Goal: Transaction & Acquisition: Book appointment/travel/reservation

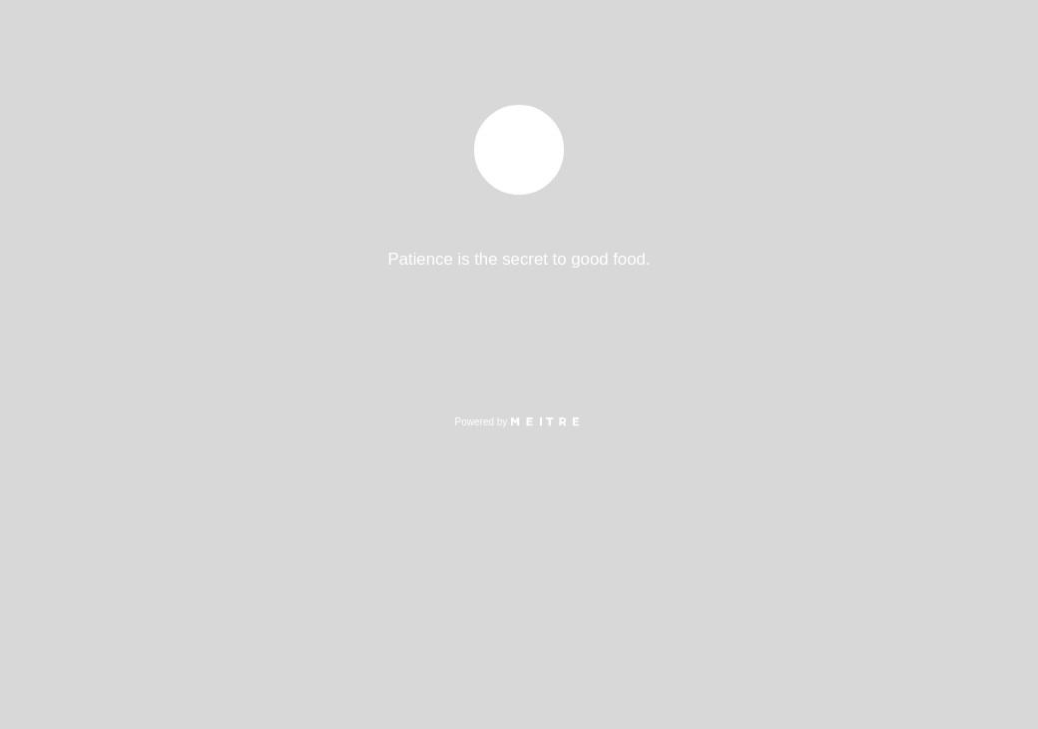
select select "es"
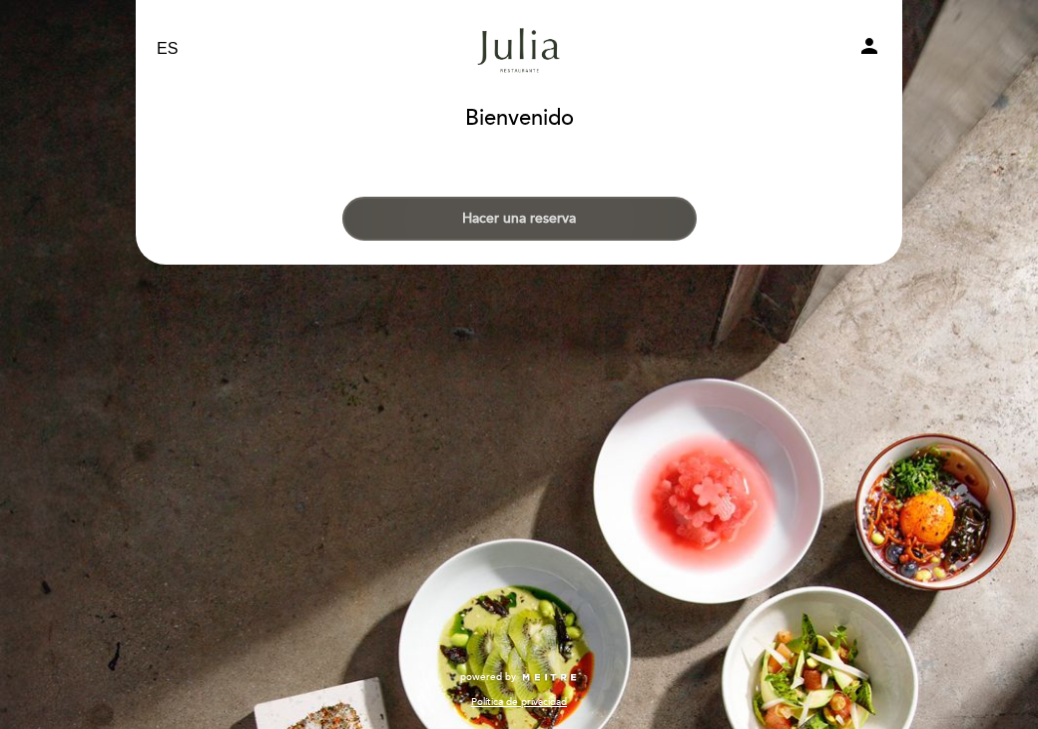
click at [664, 201] on button "Hacer una reserva" at bounding box center [519, 219] width 354 height 44
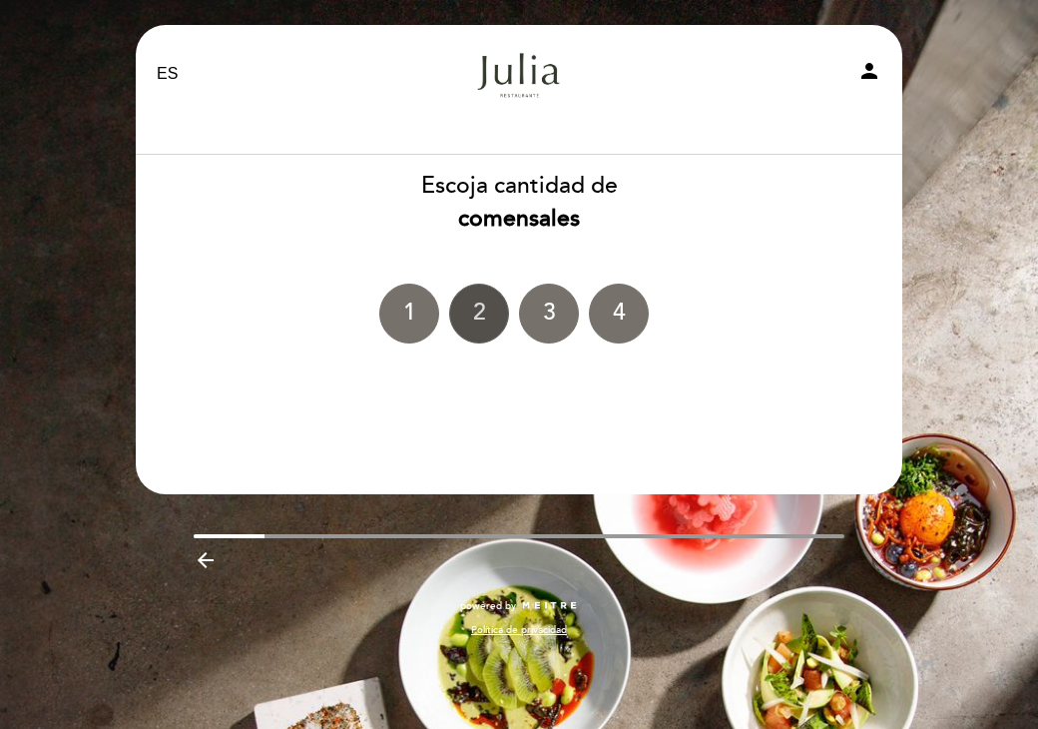
click at [483, 323] on div "2" at bounding box center [479, 313] width 60 height 60
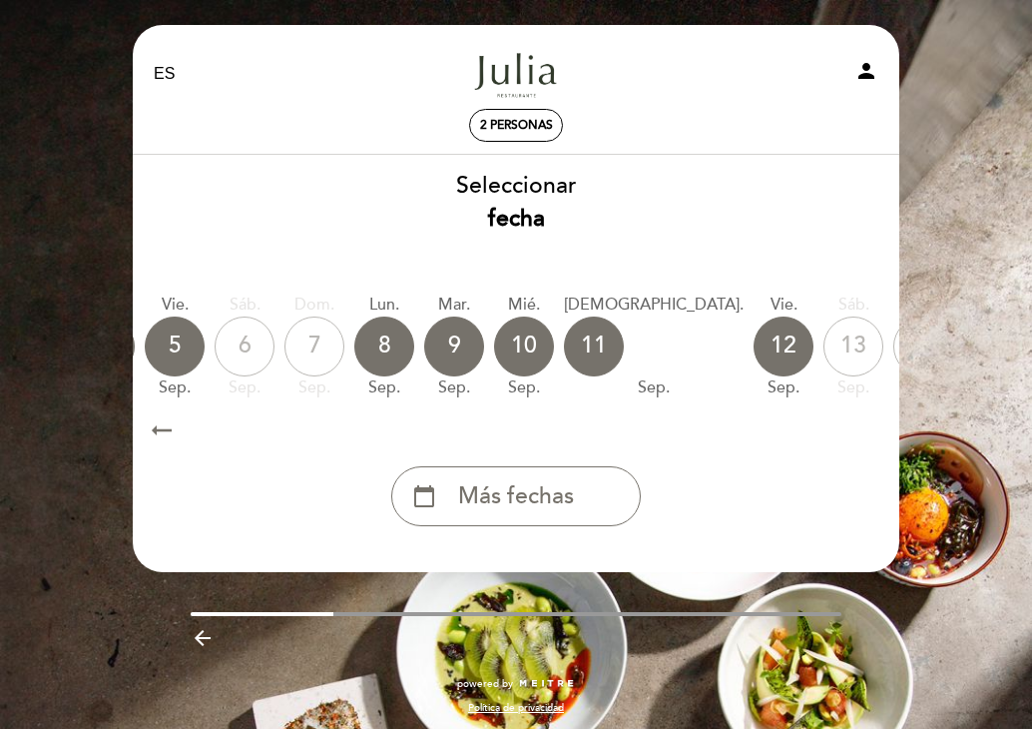
scroll to position [0, 326]
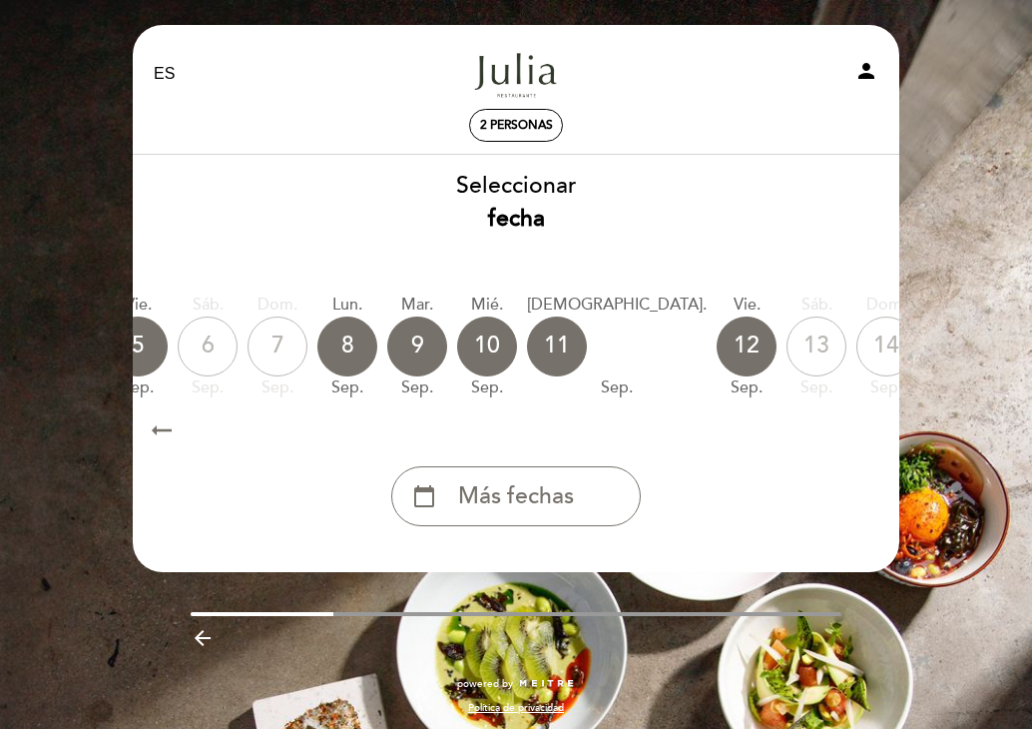
click at [926, 332] on div "15" at bounding box center [956, 346] width 60 height 60
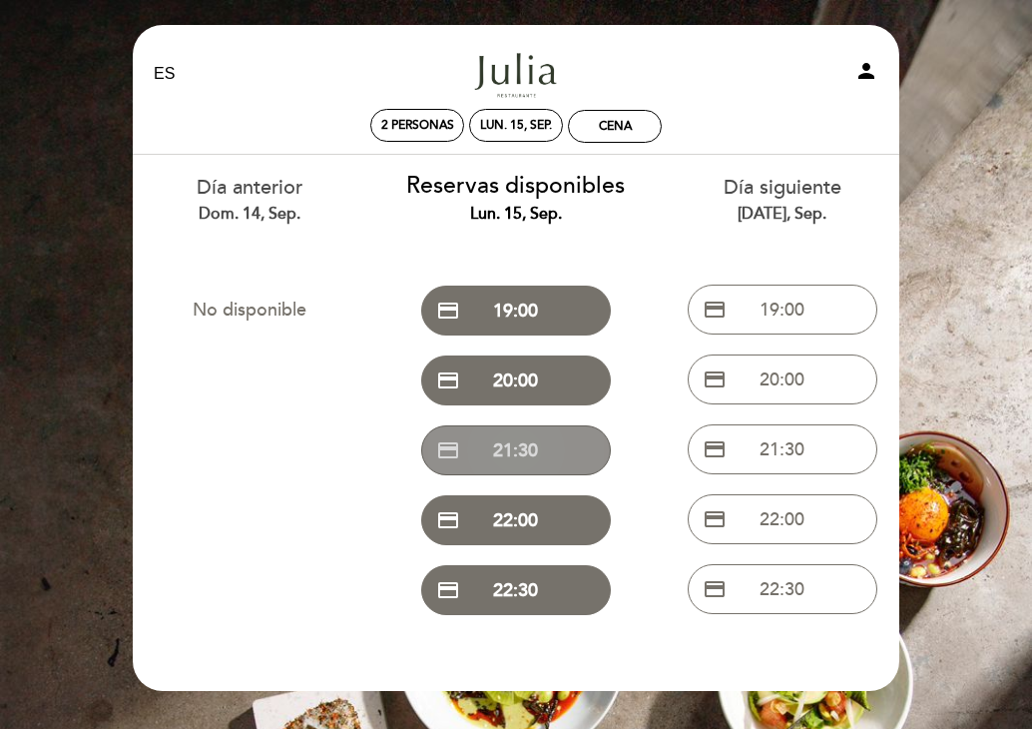
click at [555, 460] on button "credit_card 21:30" at bounding box center [516, 450] width 190 height 50
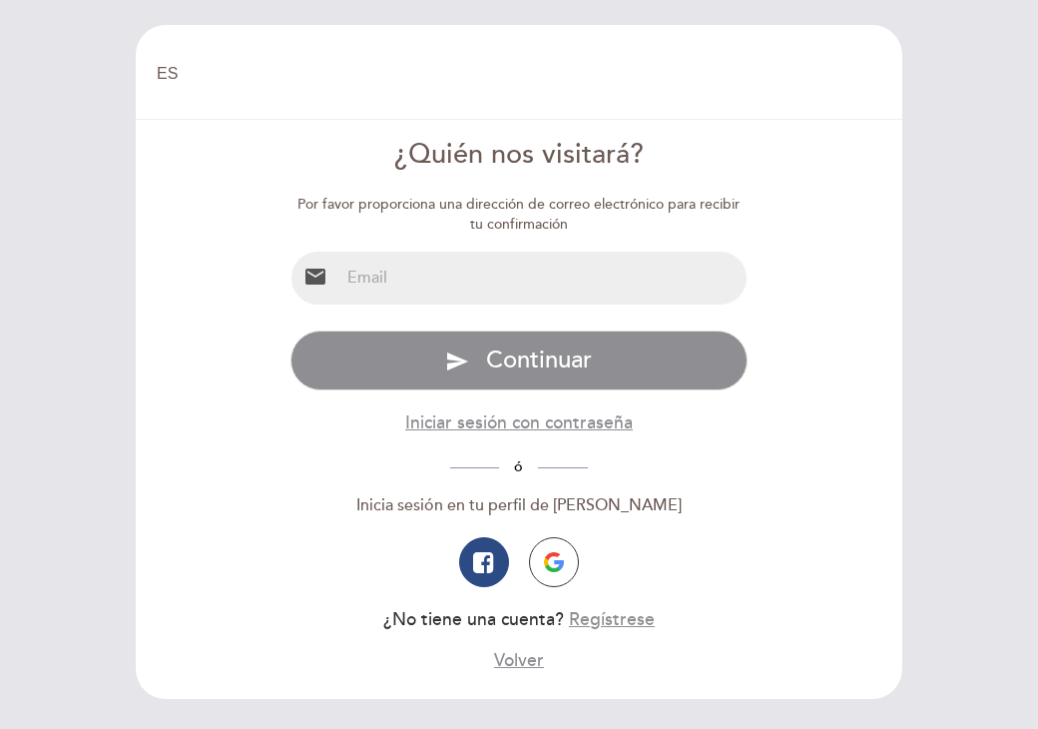
select select "es"
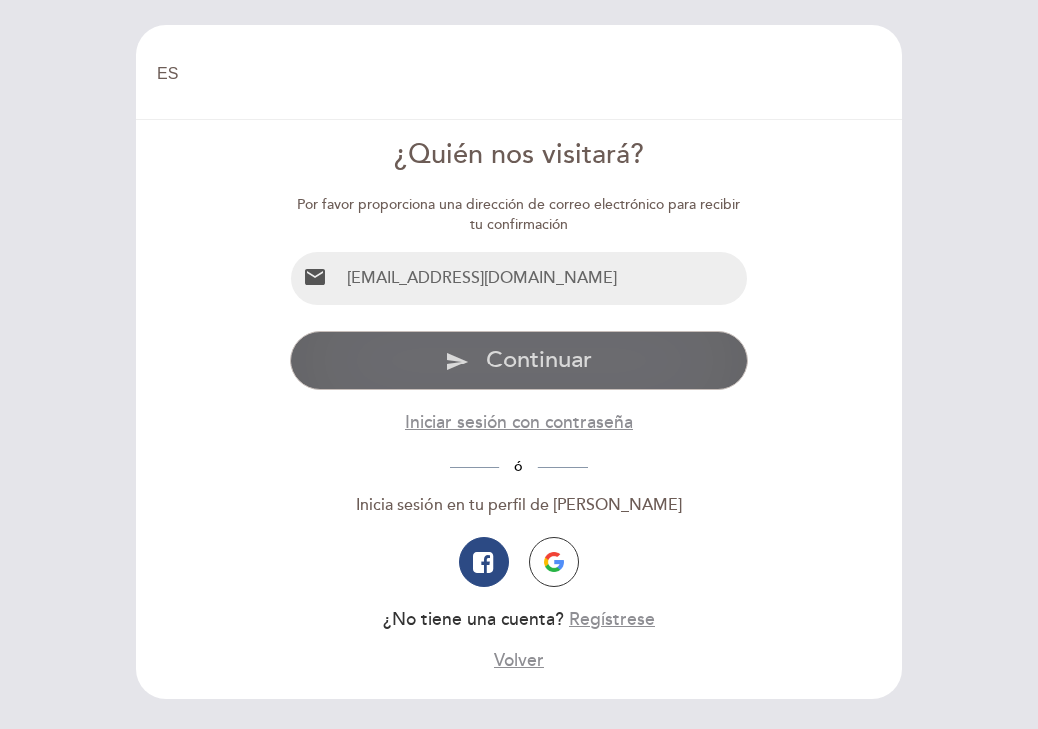
type input "[EMAIL_ADDRESS][DOMAIN_NAME]"
click at [425, 370] on button "send Continuar" at bounding box center [519, 360] width 458 height 60
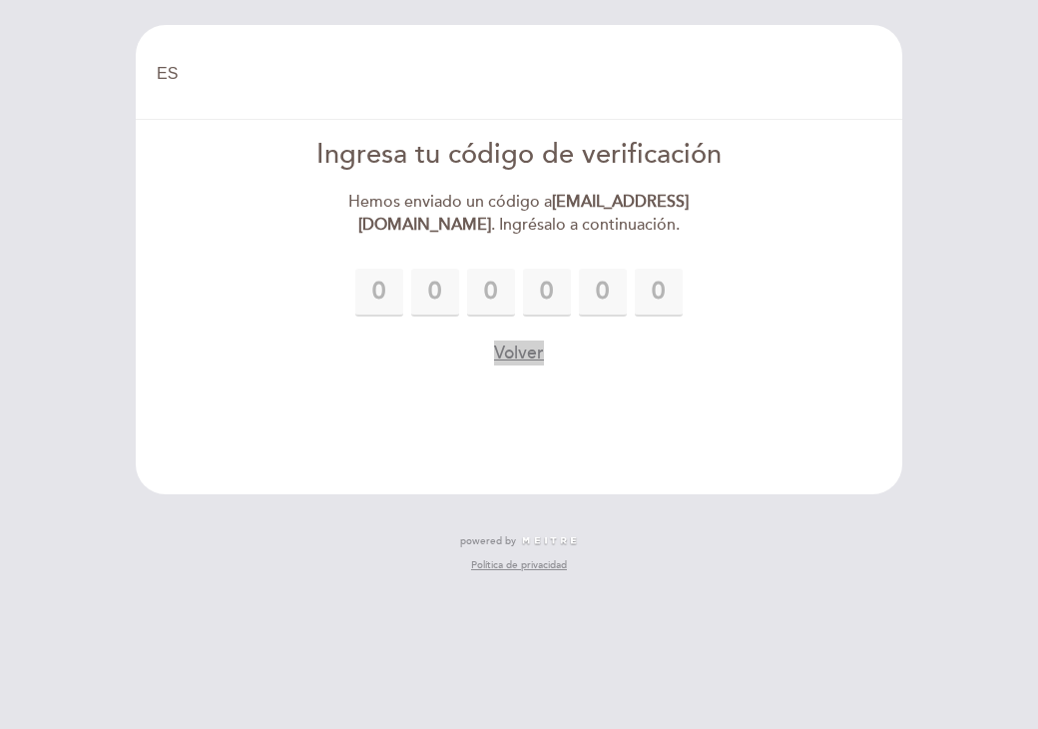
click at [534, 345] on button "Volver" at bounding box center [519, 352] width 50 height 25
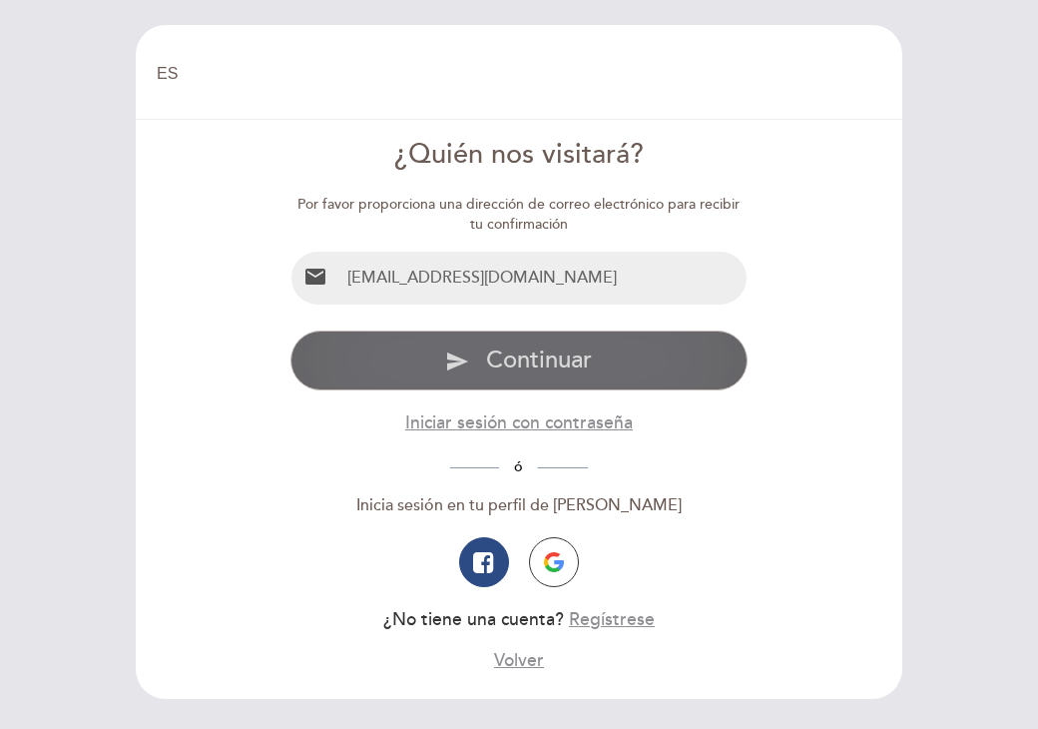
click at [530, 364] on span "Continuar" at bounding box center [539, 359] width 106 height 29
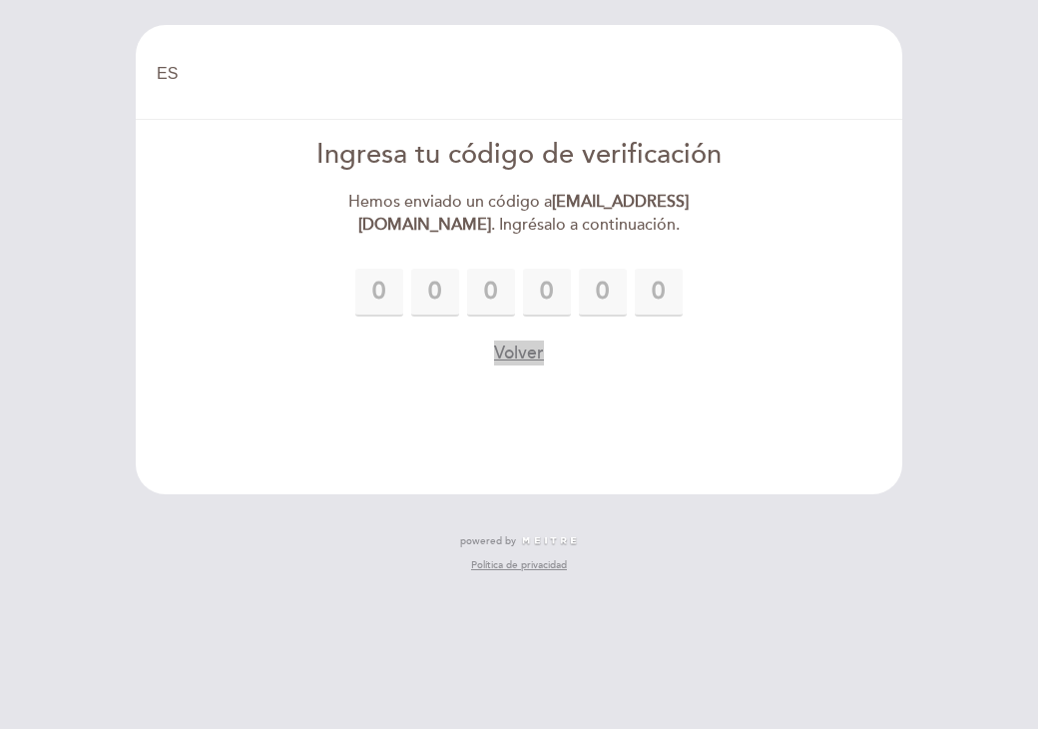
click at [536, 349] on button "Volver" at bounding box center [519, 352] width 50 height 25
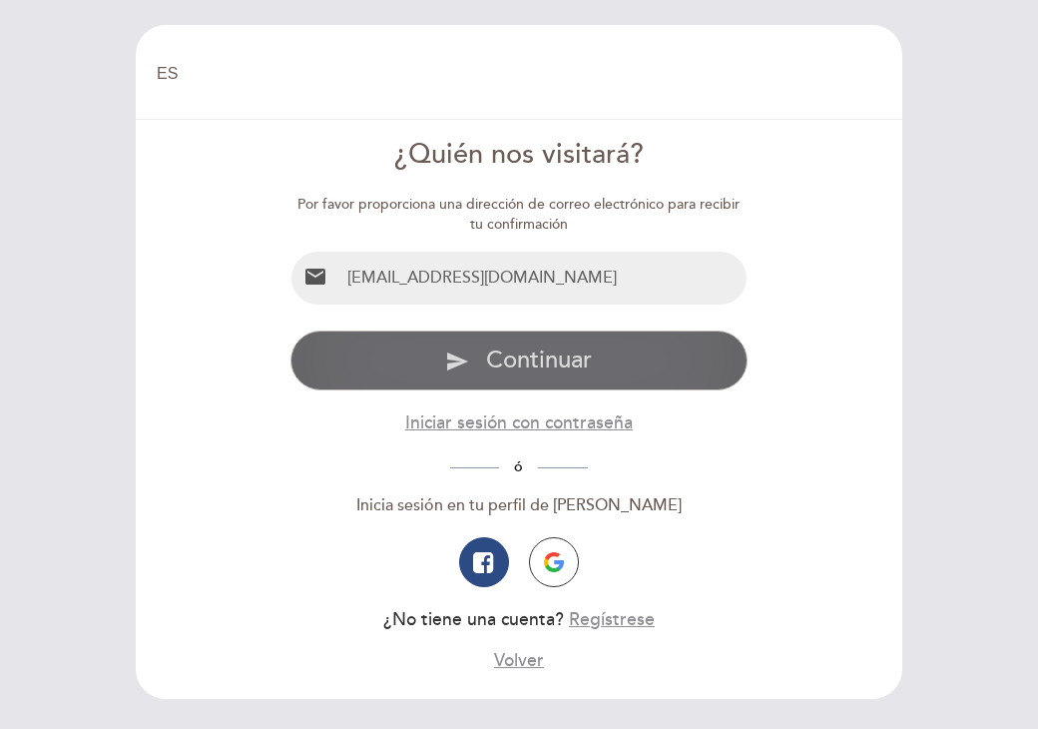
type input "[EMAIL_ADDRESS][DOMAIN_NAME]"
click at [466, 342] on button "send Continuar" at bounding box center [519, 360] width 458 height 60
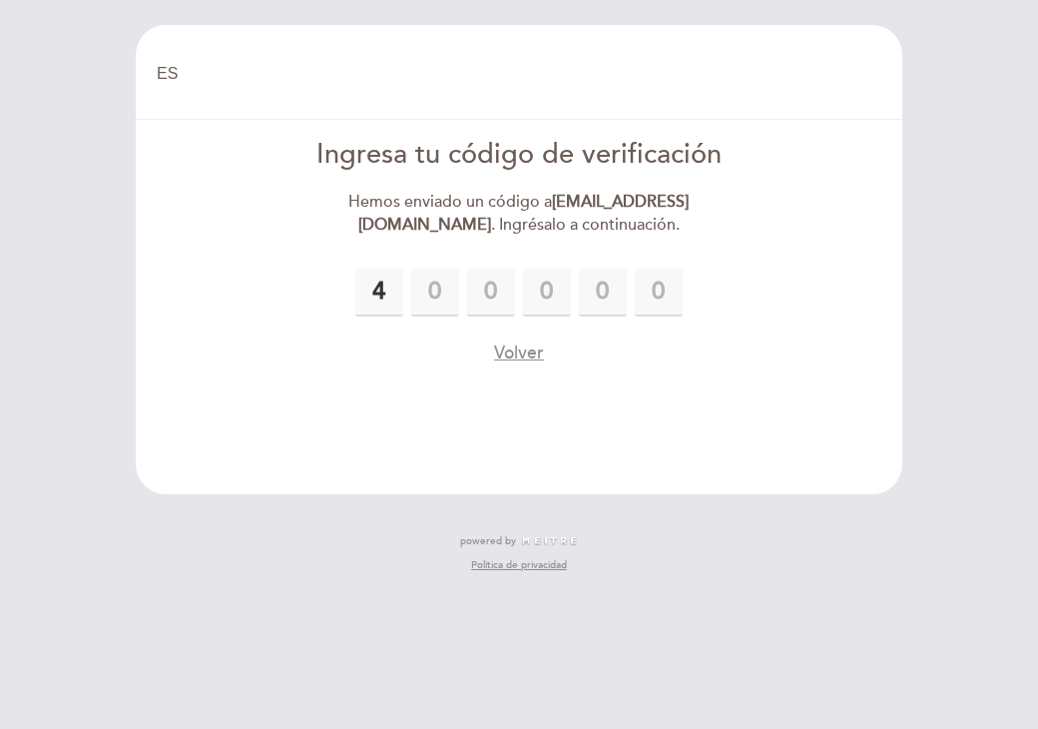
type input "4"
type input "8"
type input "7"
type input "0"
type input "3"
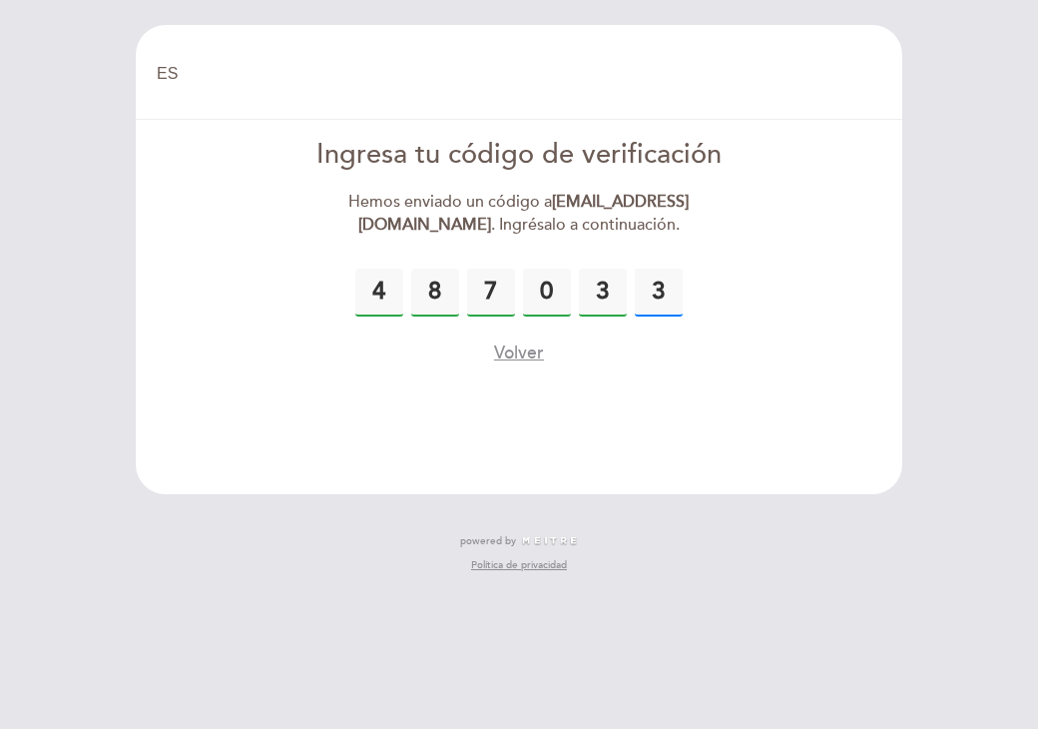
type input "3"
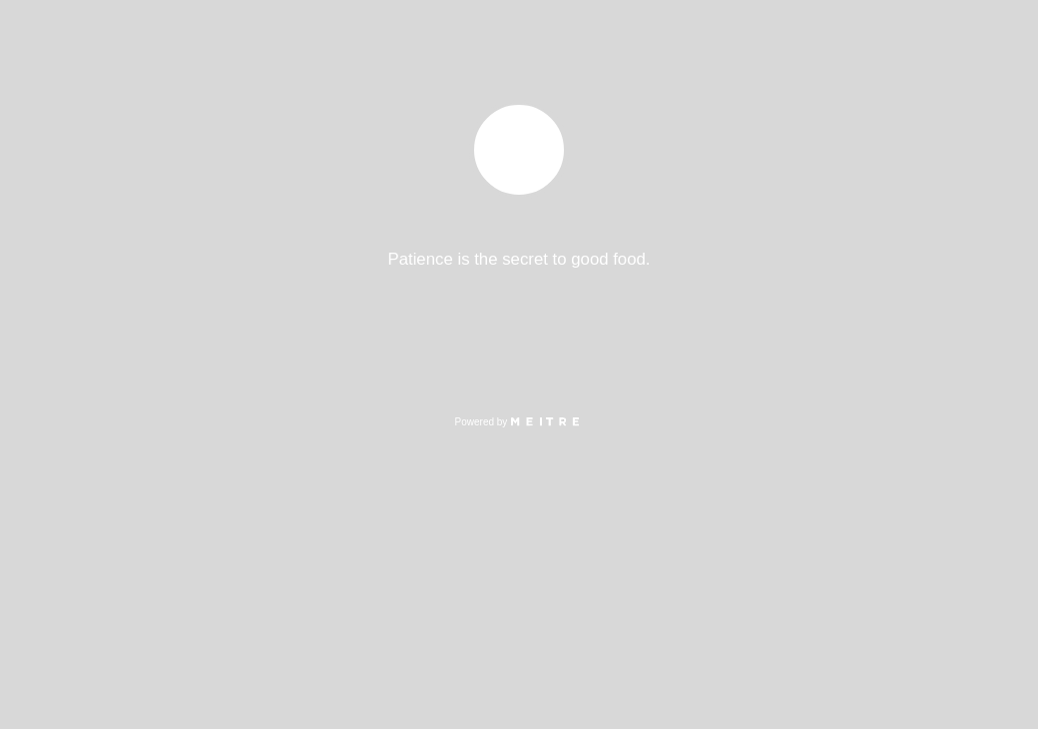
select select "es"
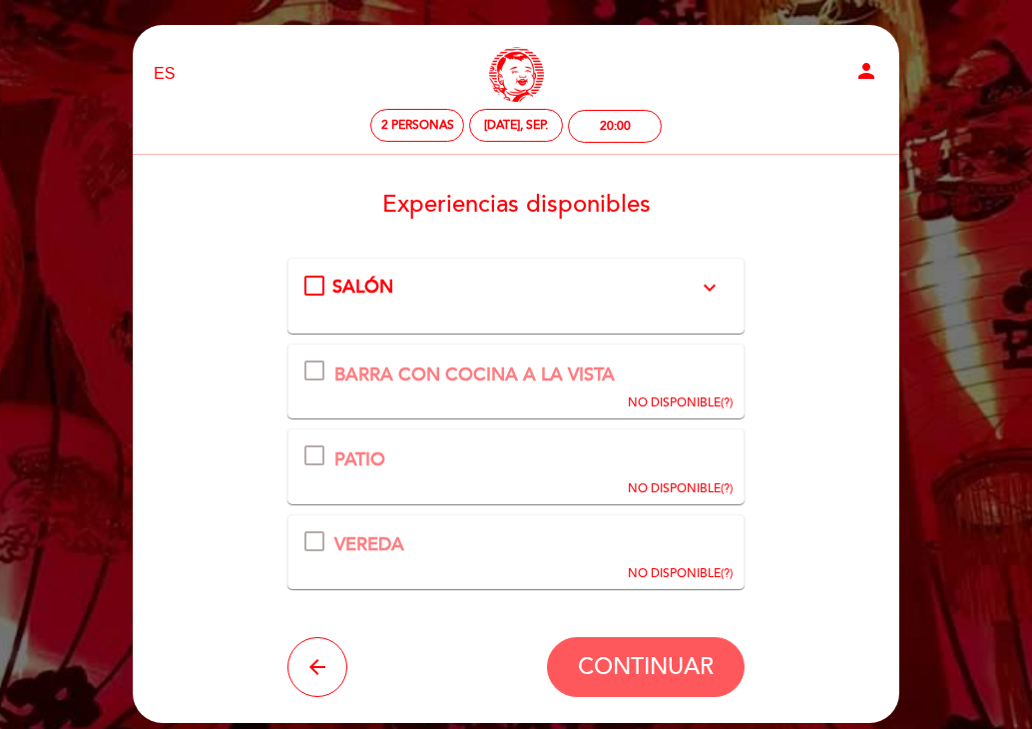
scroll to position [4, 0]
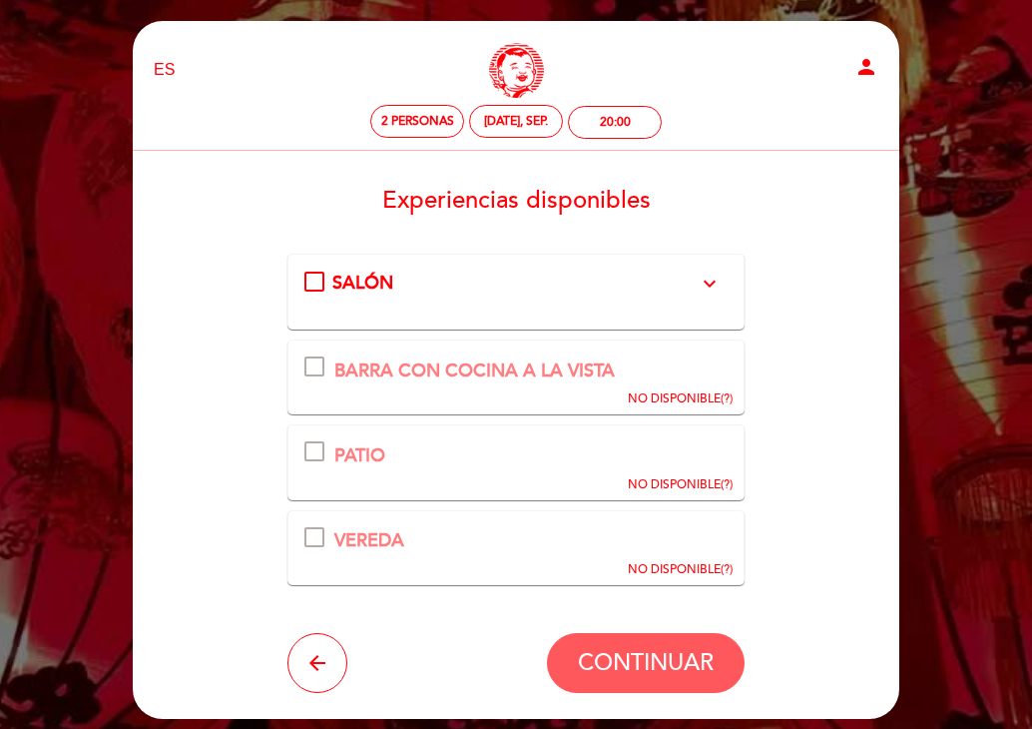
click at [674, 400] on span "NO DISPONIBLE" at bounding box center [674, 398] width 93 height 15
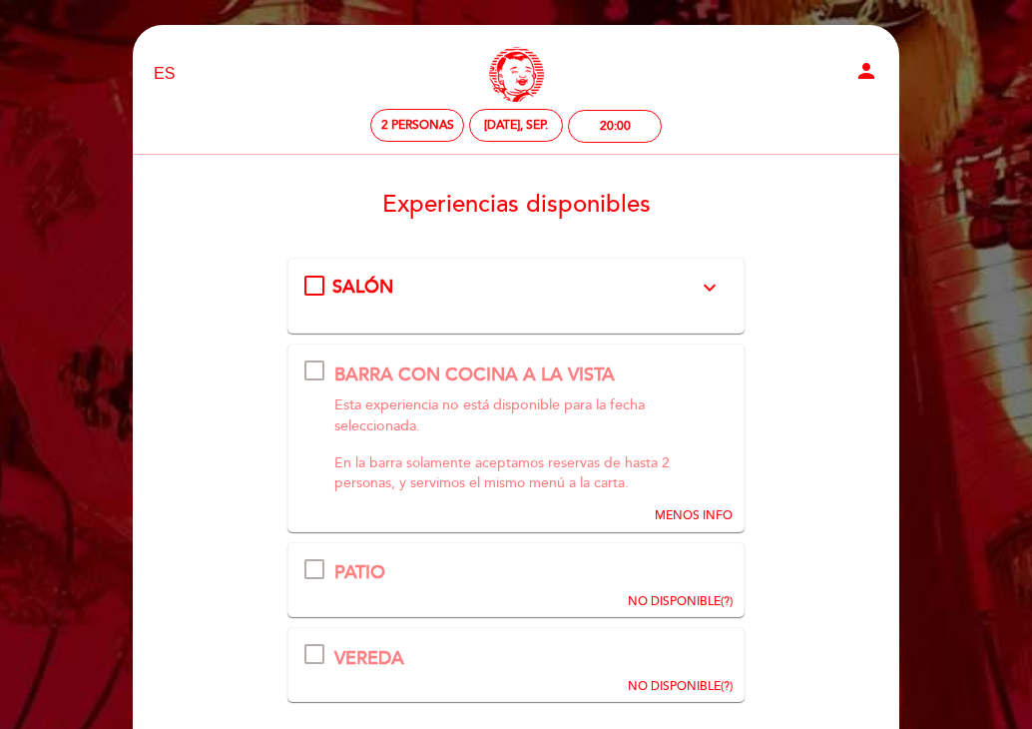
scroll to position [0, 0]
click at [671, 599] on span "NO DISPONIBLE" at bounding box center [674, 601] width 93 height 15
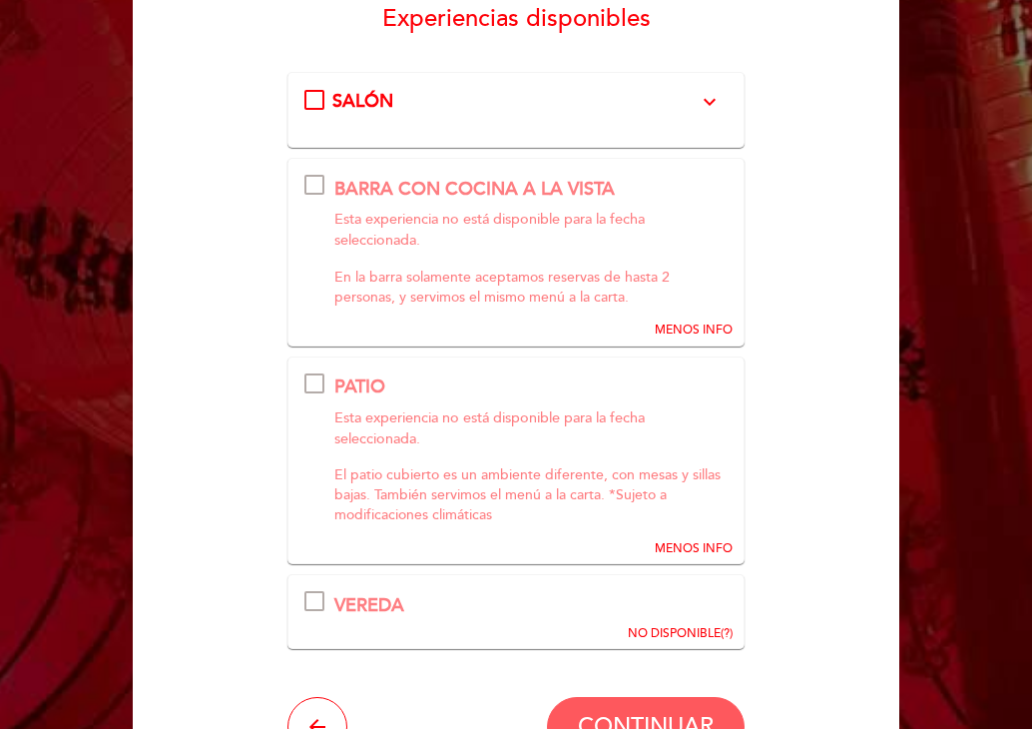
scroll to position [197, 0]
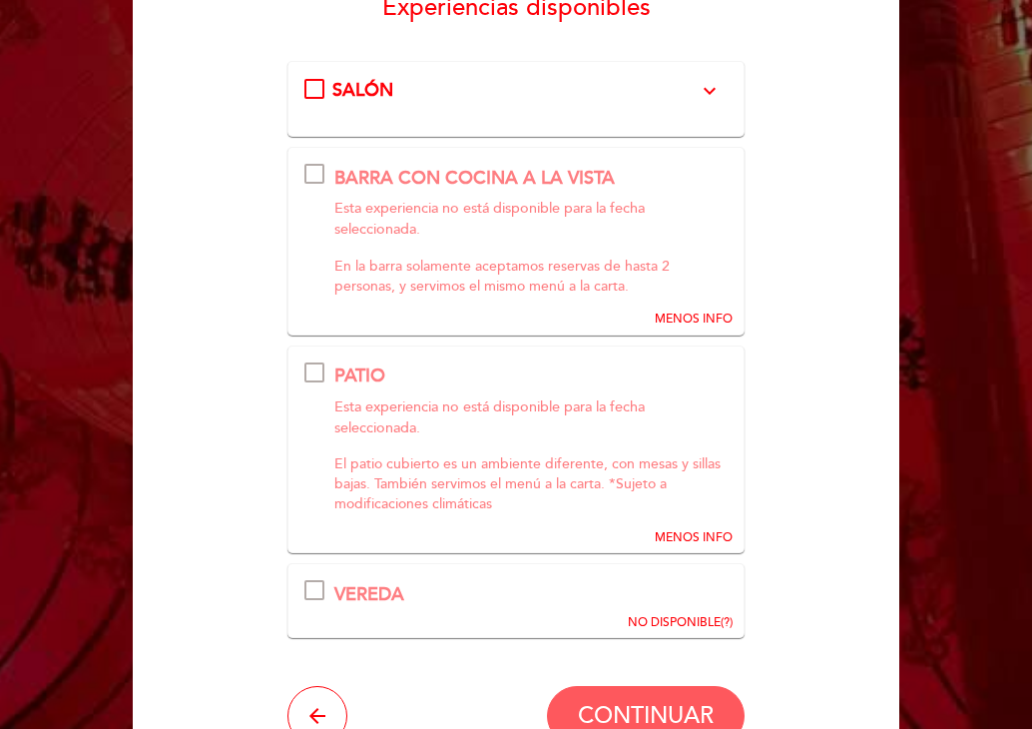
click at [670, 619] on span "NO DISPONIBLE" at bounding box center [674, 622] width 93 height 15
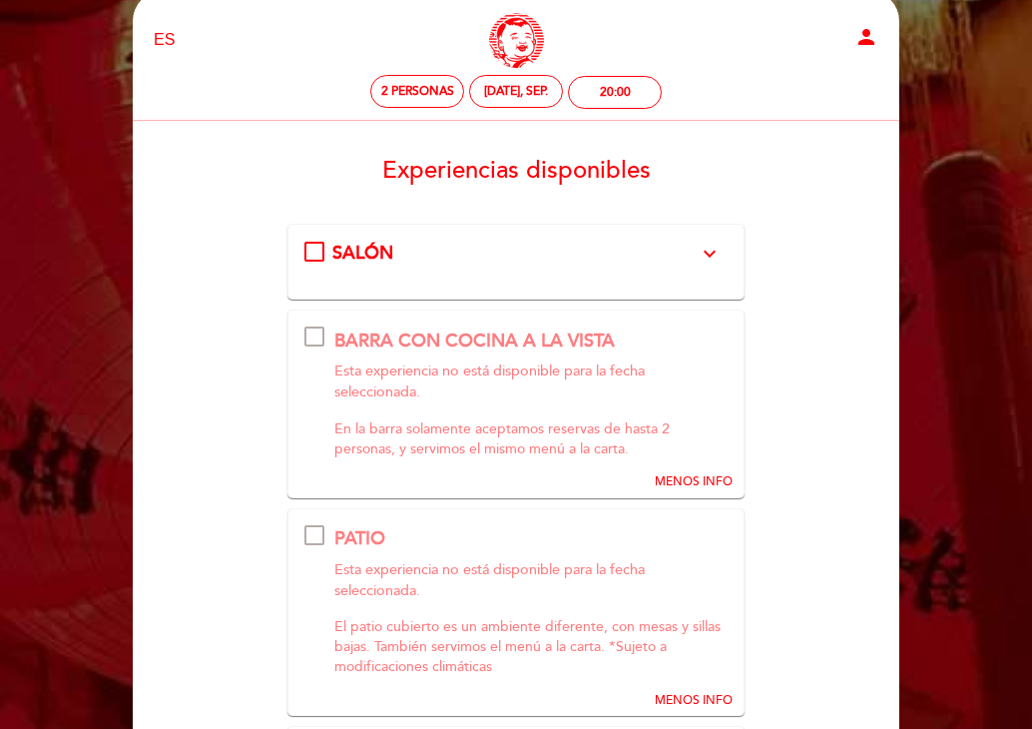
scroll to position [16, 0]
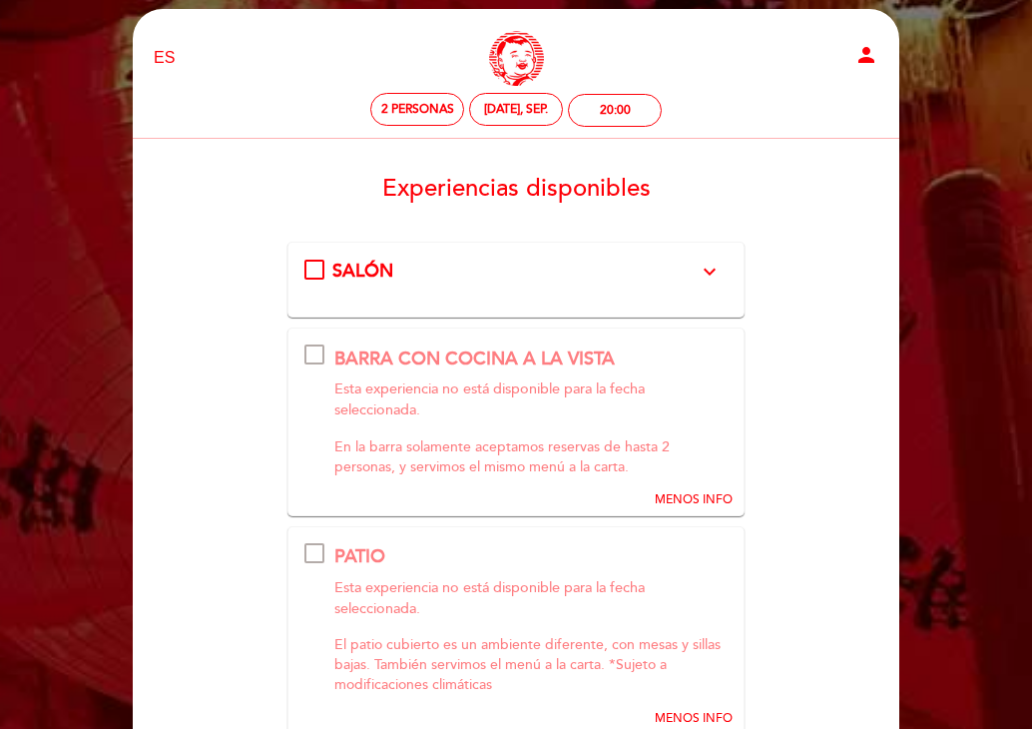
click at [313, 264] on div "SALÓN expand_more Disfrute nuestro menú a la carta en el salón principal. Mesas…" at bounding box center [516, 272] width 424 height 26
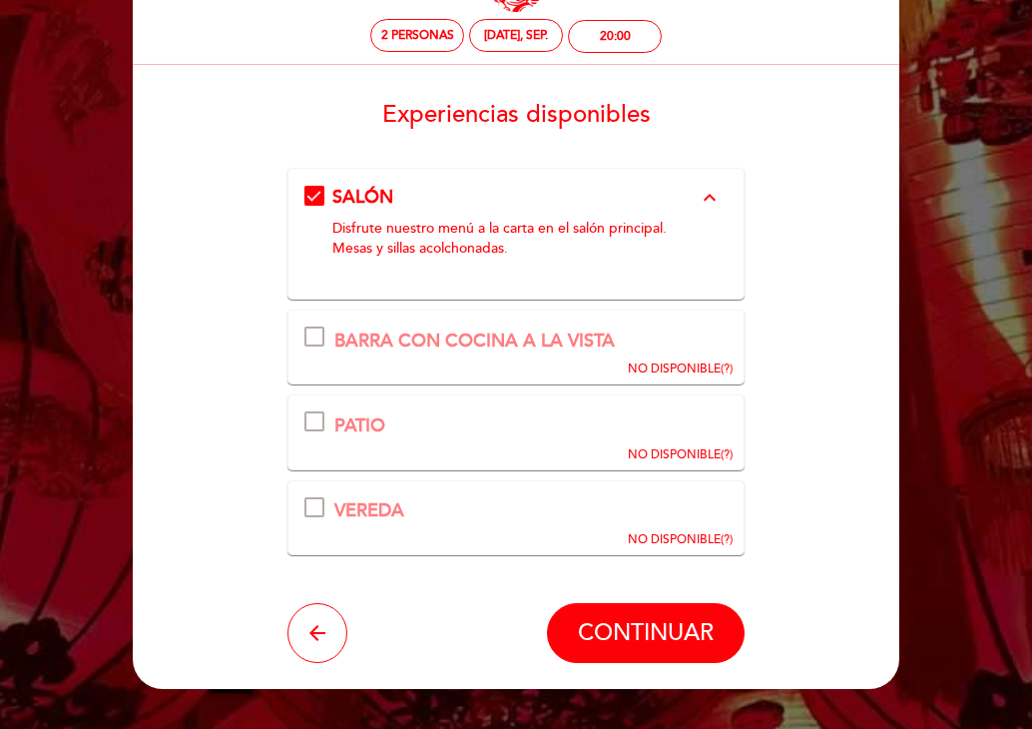
scroll to position [109, 0]
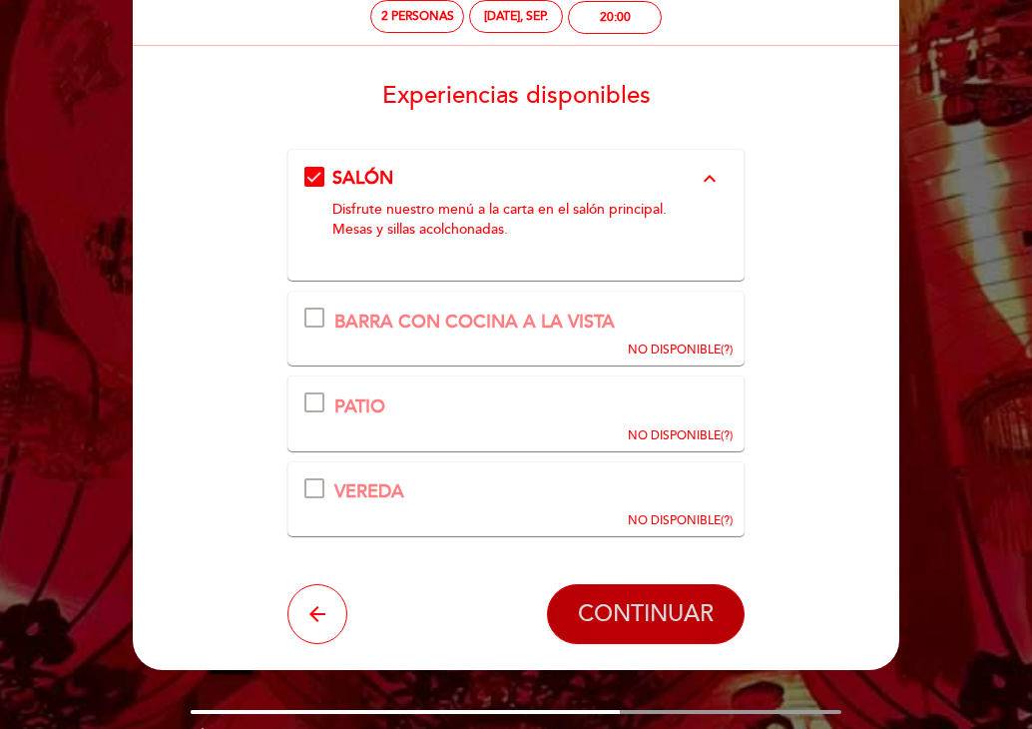
click at [640, 637] on button "CONTINUAR" at bounding box center [646, 614] width 198 height 60
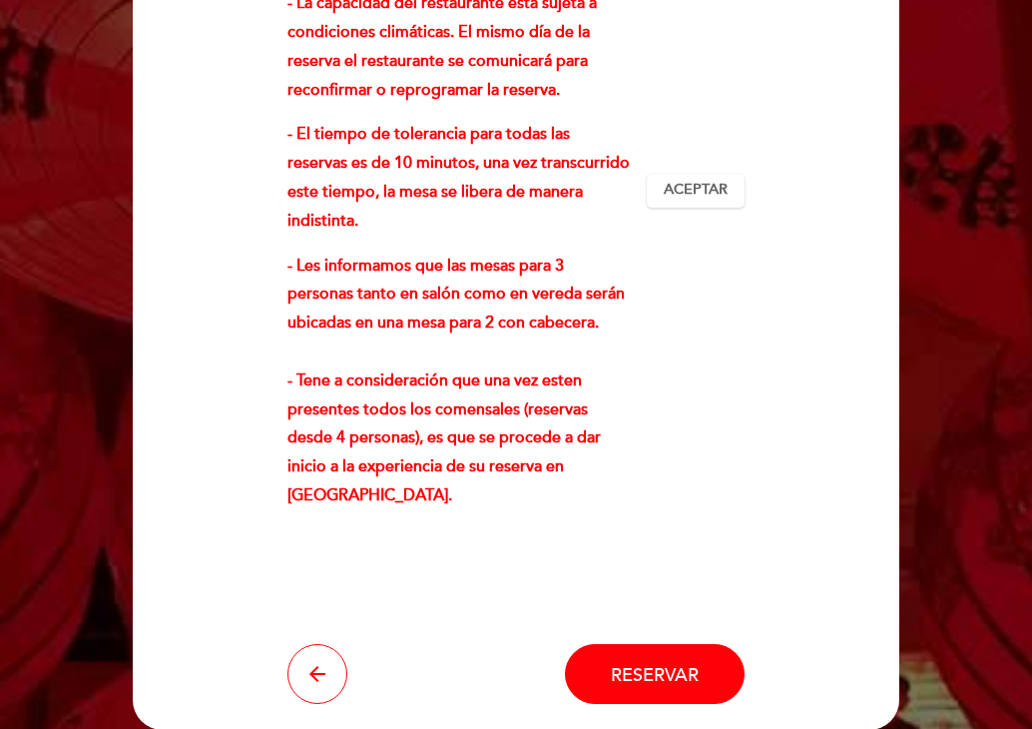
scroll to position [489, 0]
click at [693, 201] on span "Aceptar" at bounding box center [696, 190] width 64 height 21
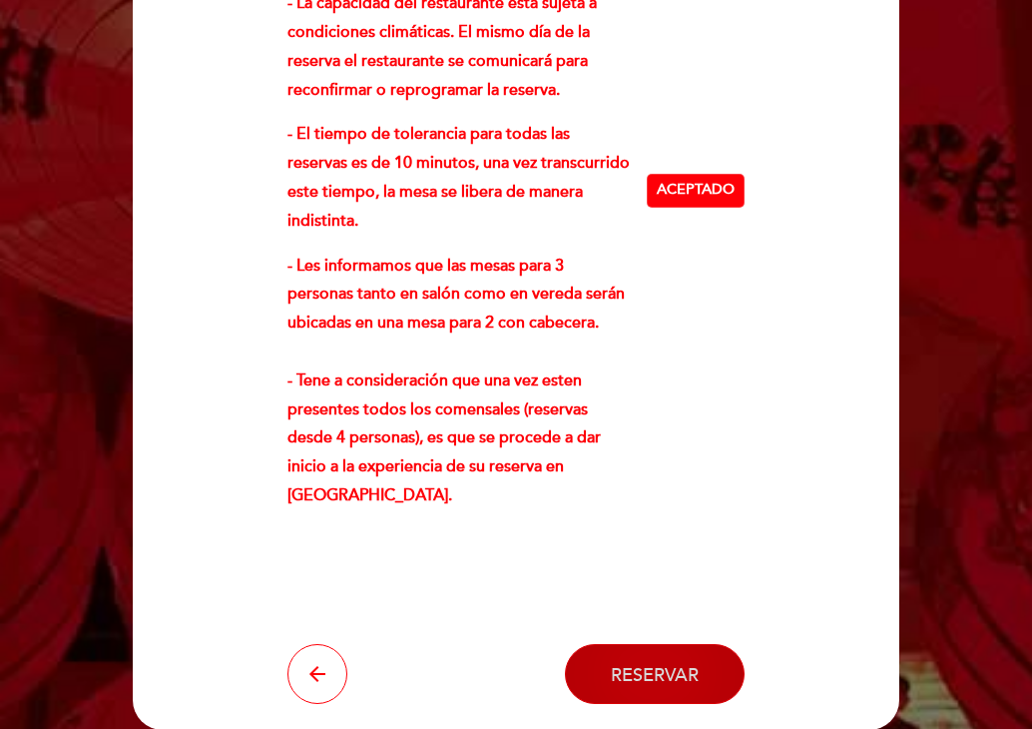
click at [614, 697] on button "Reservar" at bounding box center [655, 674] width 180 height 60
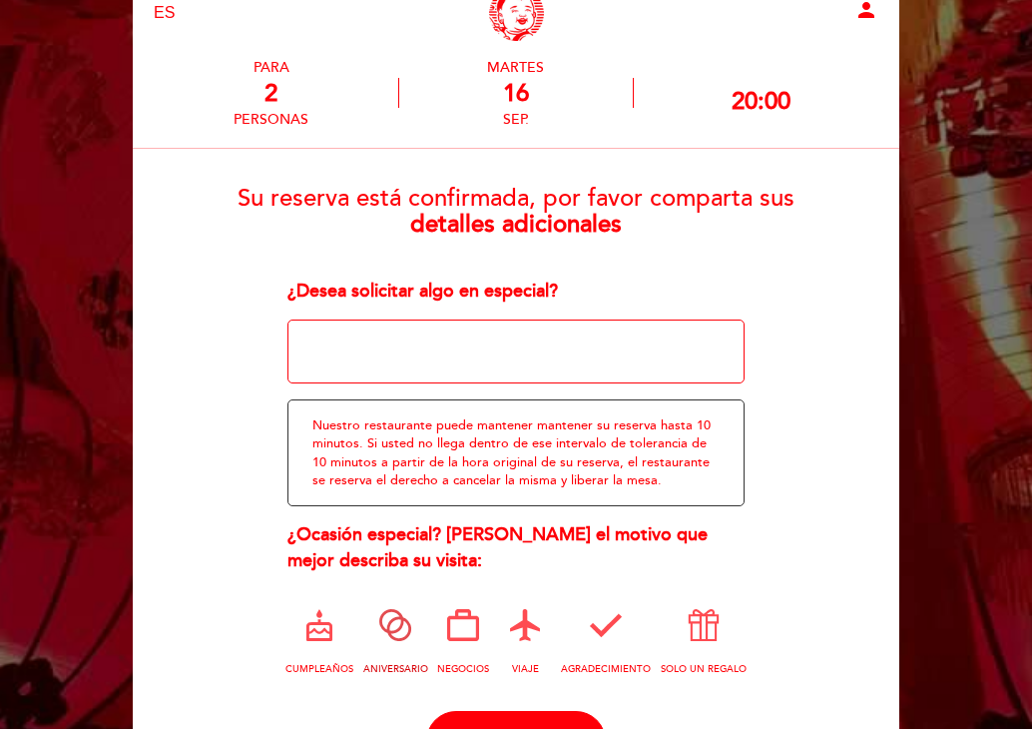
scroll to position [62, 0]
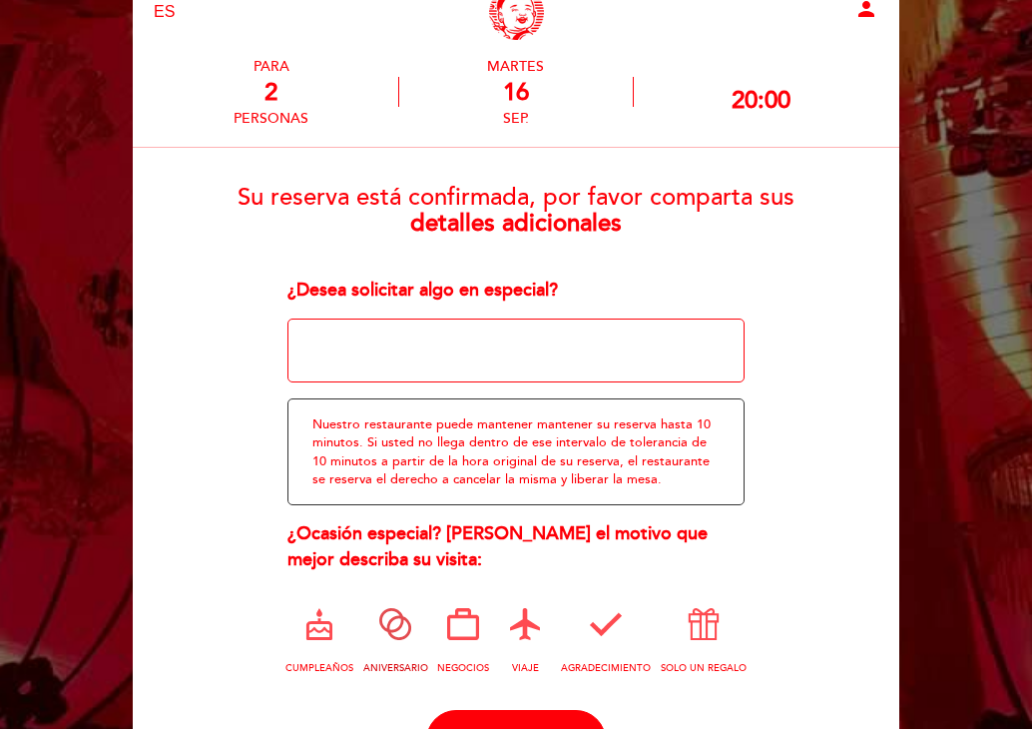
click at [388, 630] on icon at bounding box center [395, 624] width 52 height 52
click at [417, 363] on textarea at bounding box center [516, 350] width 458 height 64
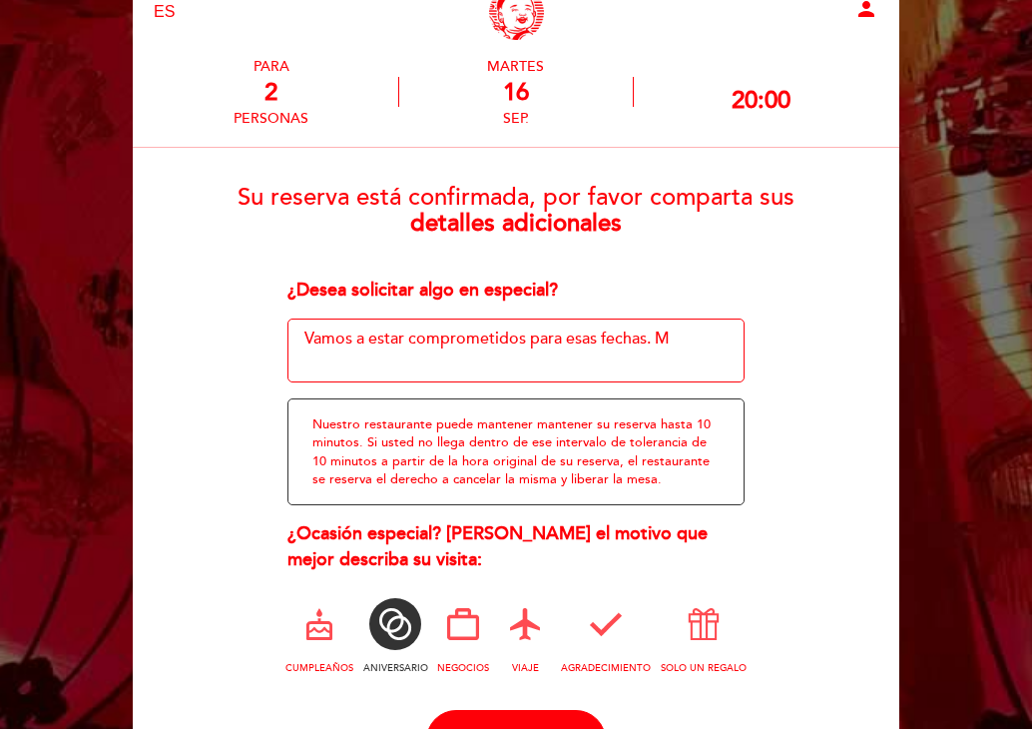
type textarea "Vamos a estar comprometidos para esas fechas."
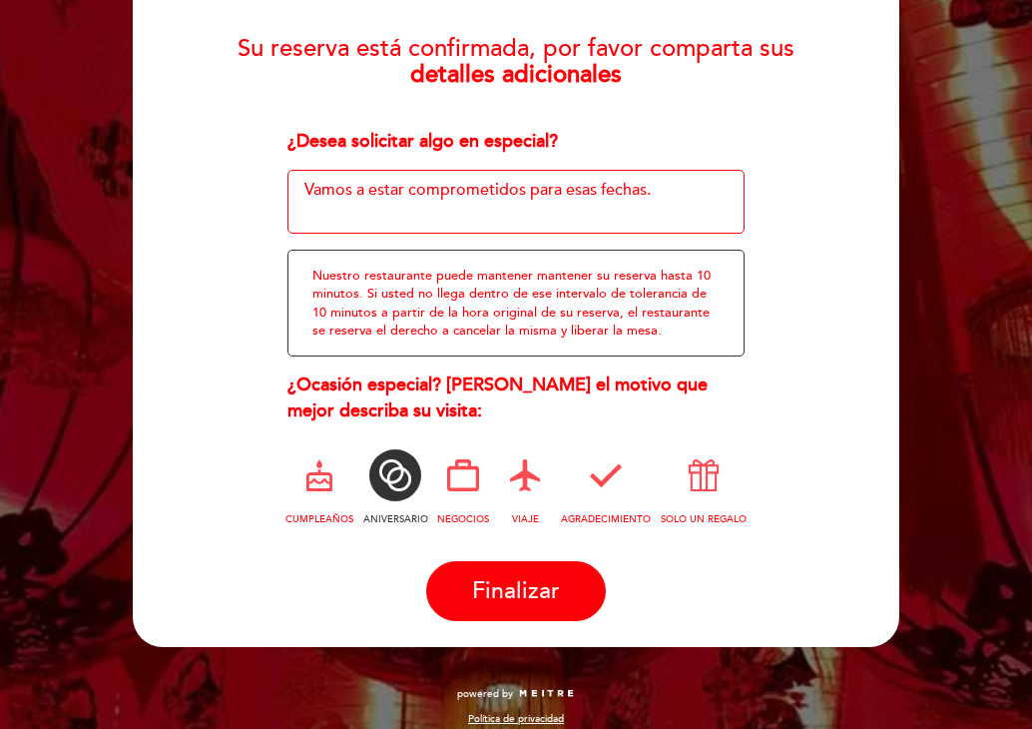
scroll to position [219, 0]
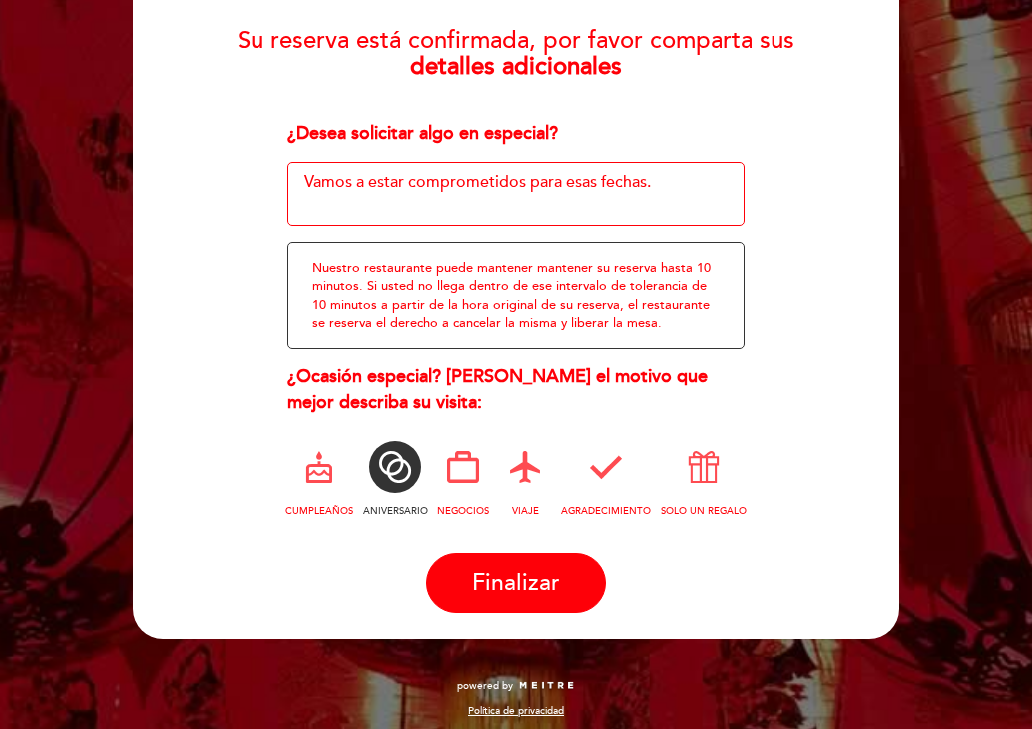
drag, startPoint x: 598, startPoint y: 183, endPoint x: 566, endPoint y: 181, distance: 32.0
click at [566, 181] on textarea at bounding box center [516, 194] width 458 height 64
click at [594, 179] on textarea at bounding box center [516, 194] width 458 height 64
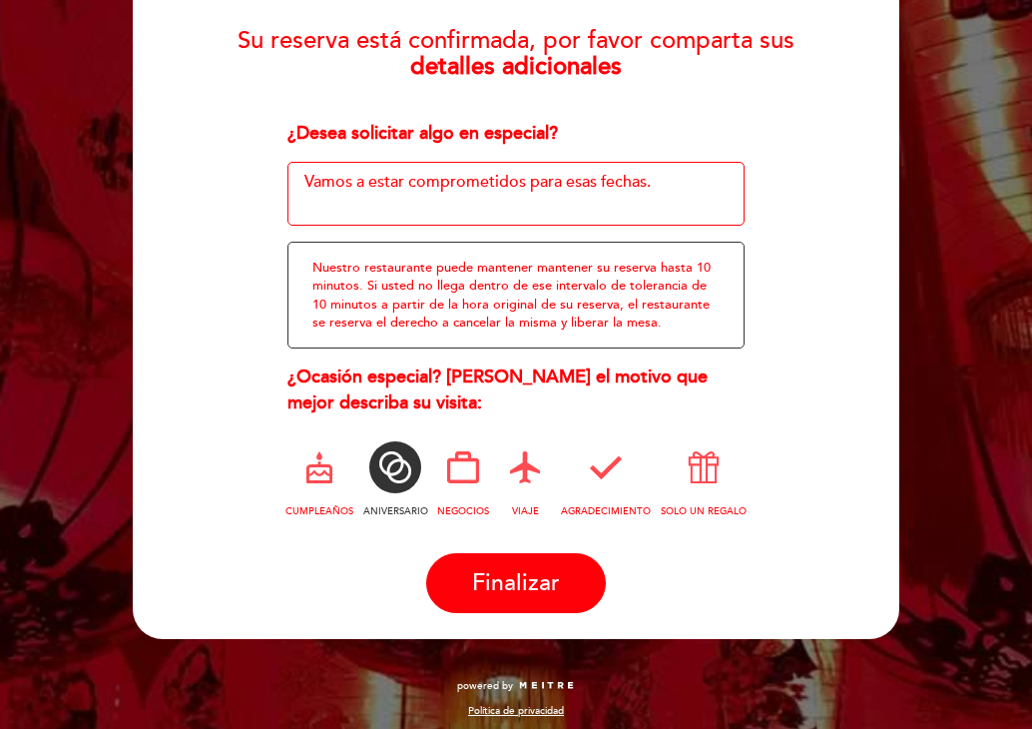
drag, startPoint x: 656, startPoint y: 181, endPoint x: 330, endPoint y: 168, distance: 325.6
click at [330, 168] on textarea at bounding box center [516, 194] width 458 height 64
click at [331, 177] on textarea at bounding box center [516, 194] width 458 height 64
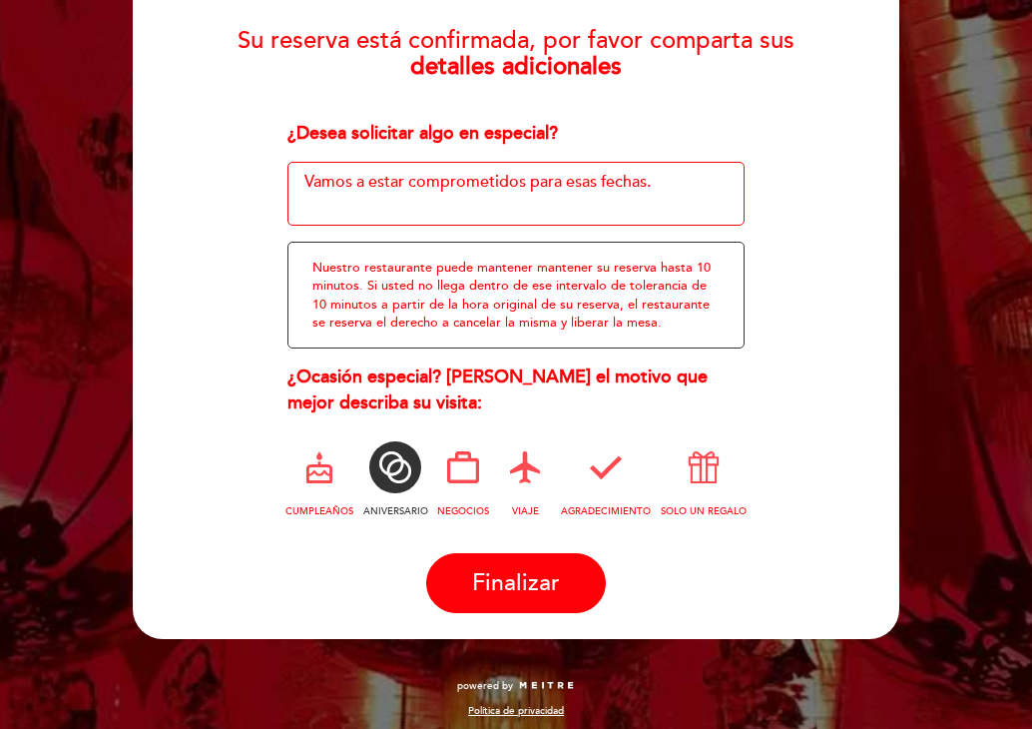
click at [331, 177] on textarea at bounding box center [516, 194] width 458 height 64
click at [564, 187] on textarea at bounding box center [516, 194] width 458 height 64
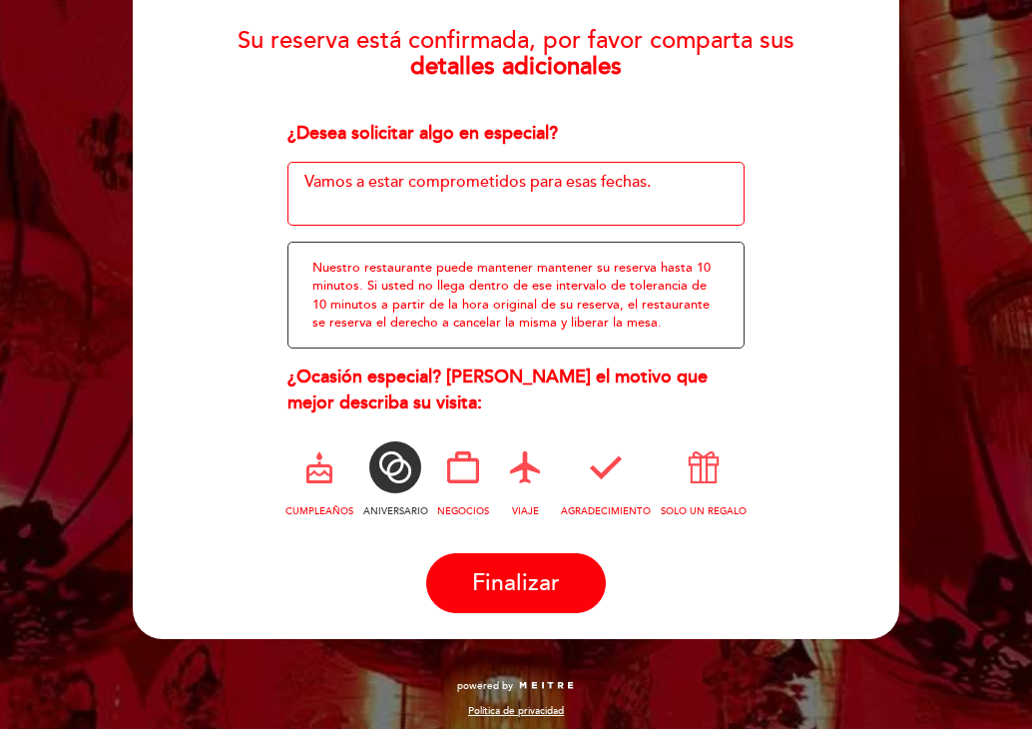
click at [664, 171] on textarea at bounding box center [516, 194] width 458 height 64
click at [652, 184] on textarea at bounding box center [516, 194] width 458 height 64
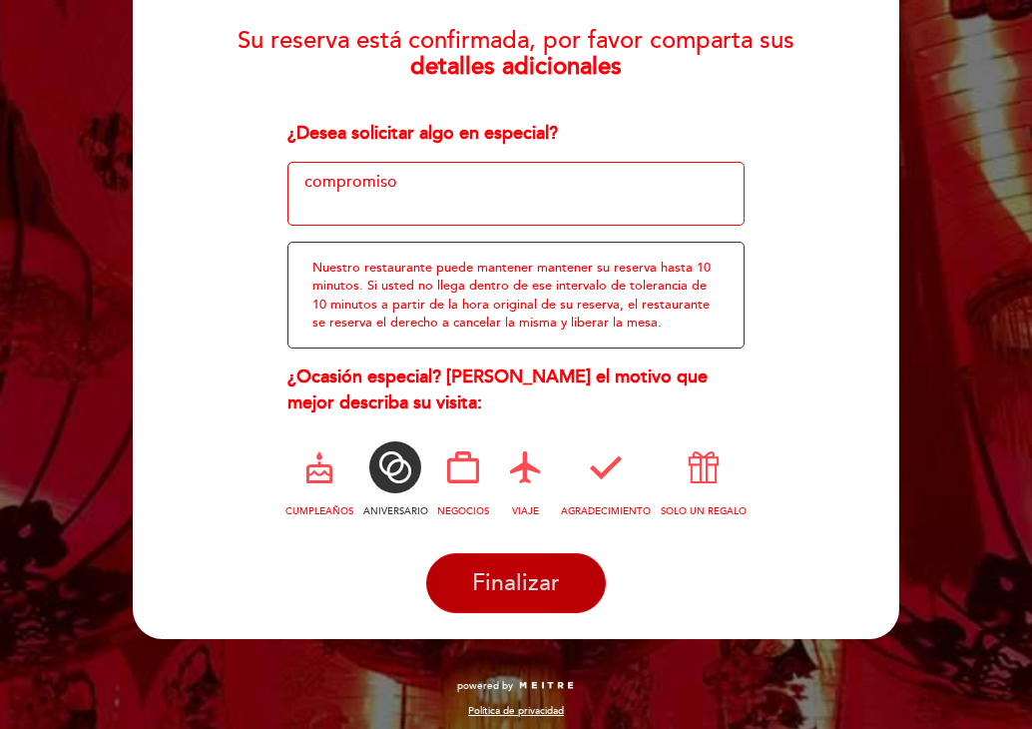
type textarea "compromiso"
click at [481, 595] on button "Finalizar" at bounding box center [516, 583] width 180 height 60
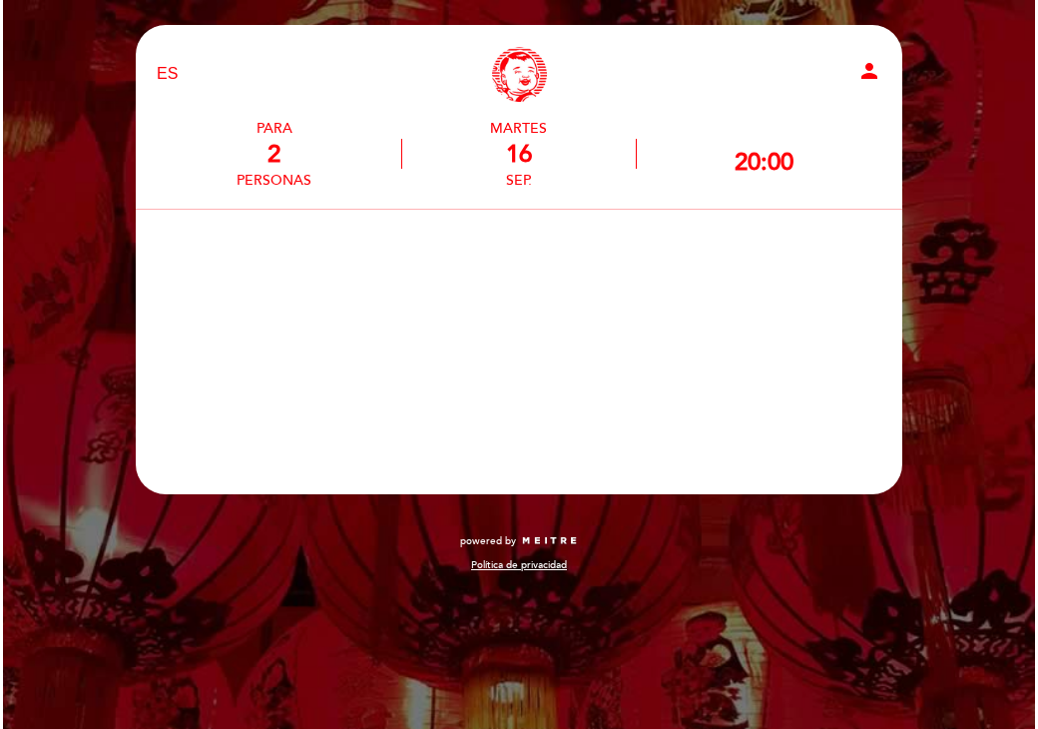
scroll to position [0, 0]
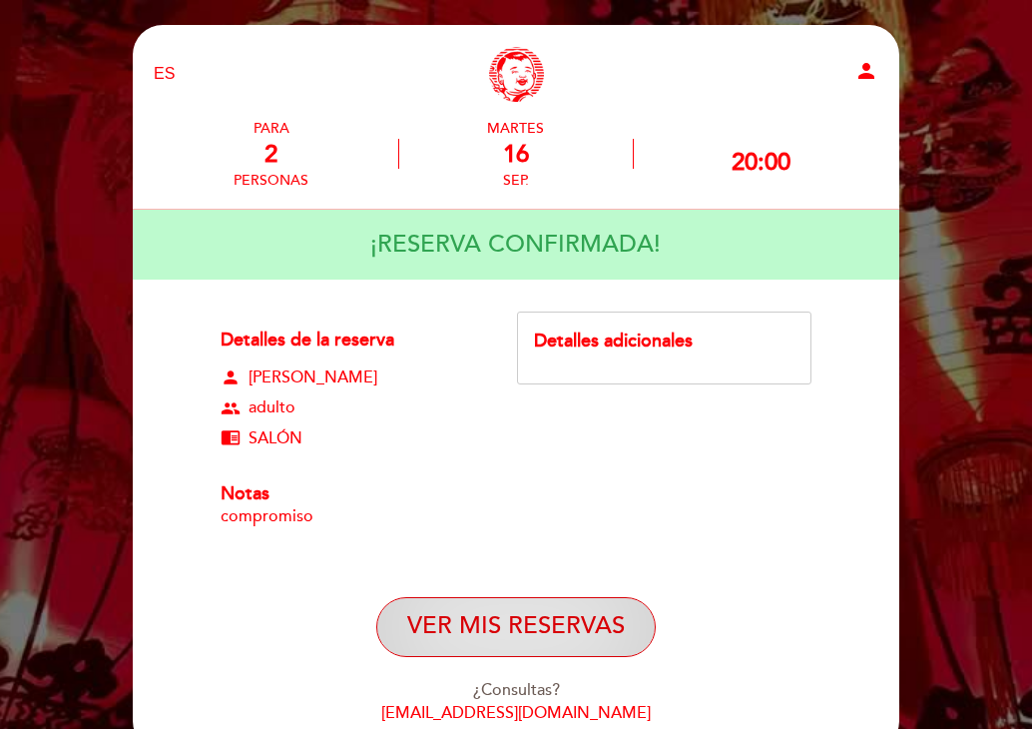
click at [458, 632] on button "VER MIS RESERVAS" at bounding box center [515, 627] width 279 height 60
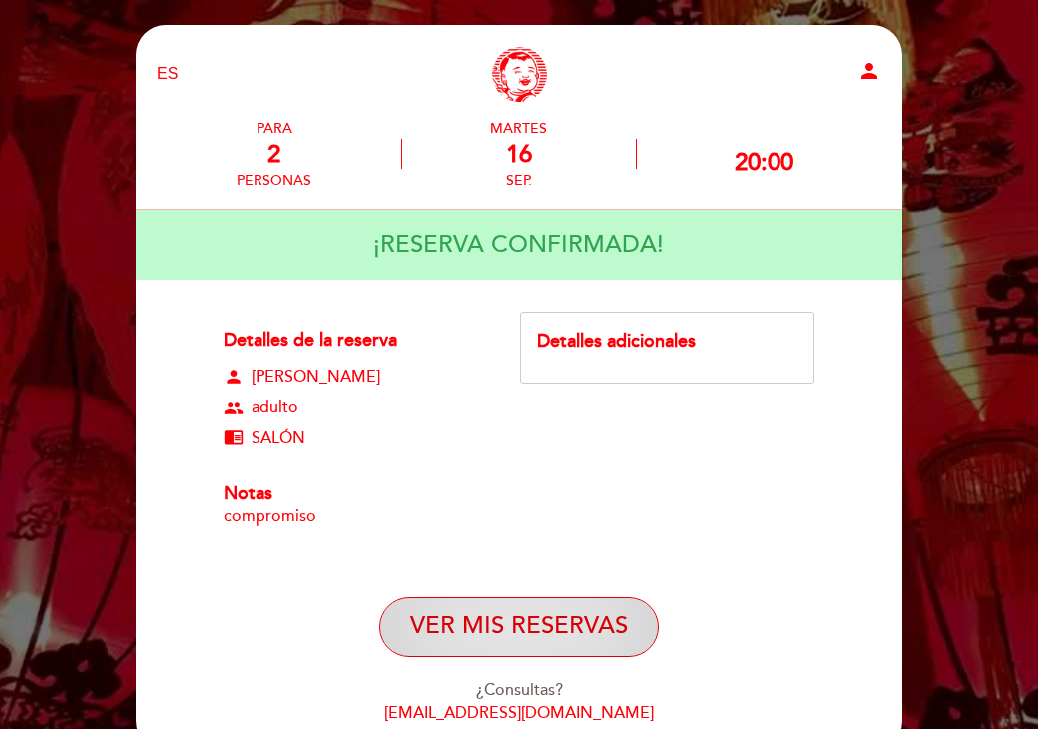
select select "es"
